Goal: Find specific page/section: Find specific page/section

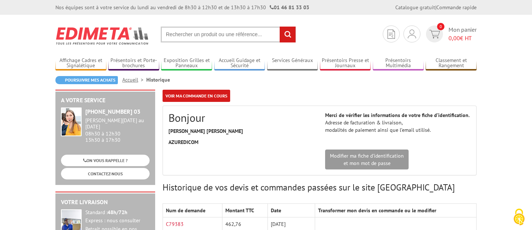
click at [182, 33] on input "text" at bounding box center [228, 35] width 135 height 16
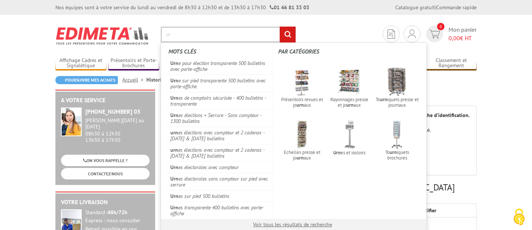
type input "u"
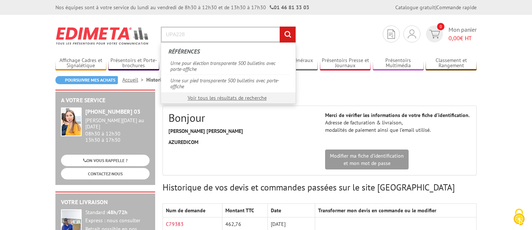
type input "UPA228"
click at [280, 27] on input "rechercher" at bounding box center [288, 35] width 16 height 16
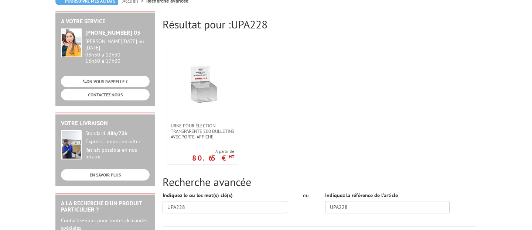
scroll to position [108, 0]
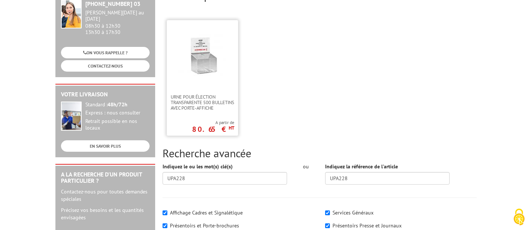
click at [205, 67] on img at bounding box center [202, 55] width 48 height 48
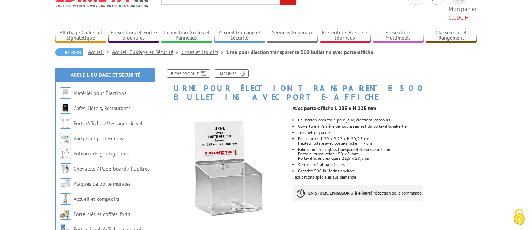
drag, startPoint x: 360, startPoint y: 159, endPoint x: 318, endPoint y: 82, distance: 87.8
click at [409, 137] on li "Partie urne : L 29 x P 22 x H 20/25 cm Hauteur totale avec porte-affiche : 47 cm" at bounding box center [387, 141] width 179 height 9
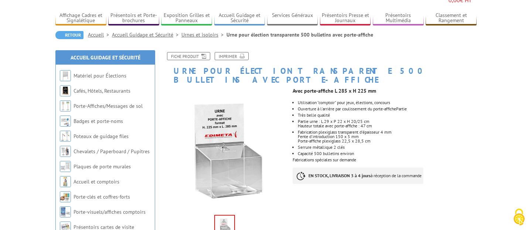
scroll to position [57, 0]
